Goal: Find specific page/section: Find specific page/section

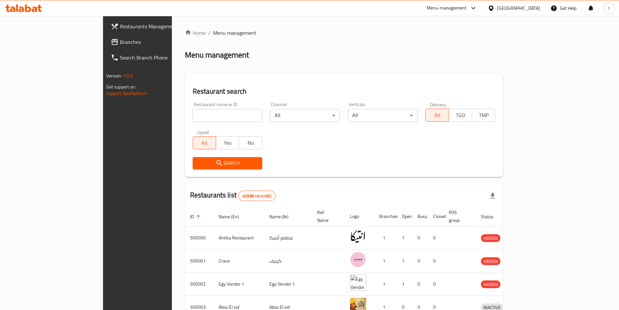
click at [497, 11] on div at bounding box center [492, 8] width 9 height 7
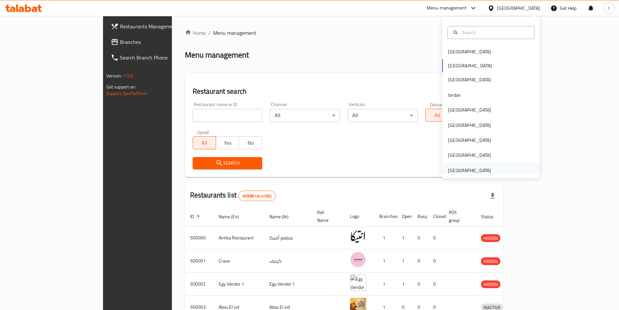
click at [476, 173] on div "[GEOGRAPHIC_DATA]" at bounding box center [469, 170] width 43 height 7
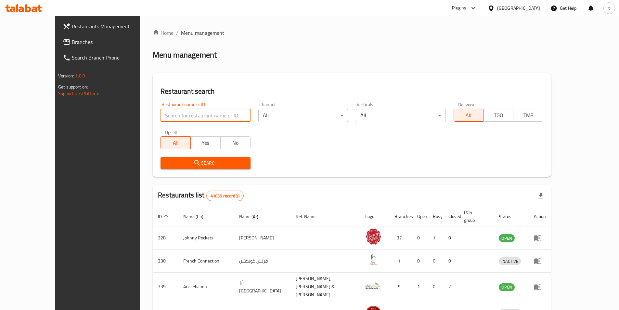
click at [190, 114] on input "search" at bounding box center [206, 115] width 90 height 13
paste input "65269a04-4226-4cc3-9b32-748b3e085e7a"
type input "65269a04-4226-4cc3-9b32-748b3e085e7a"
click at [228, 114] on input "65269a04-4226-4cc3-9b32-748b3e085e7a" at bounding box center [206, 115] width 90 height 13
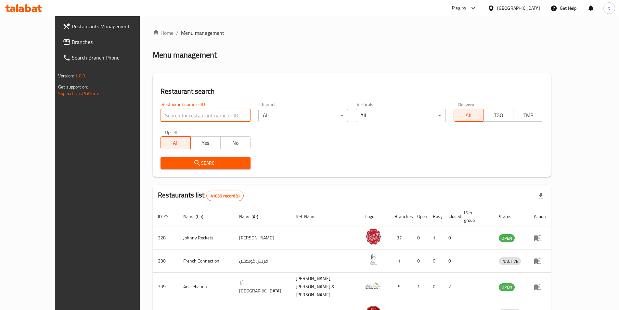
scroll to position [0, 0]
click at [163, 111] on input "search" at bounding box center [206, 115] width 90 height 13
click at [59, 32] on link "Restaurants Management" at bounding box center [108, 27] width 101 height 16
